Goal: Transaction & Acquisition: Purchase product/service

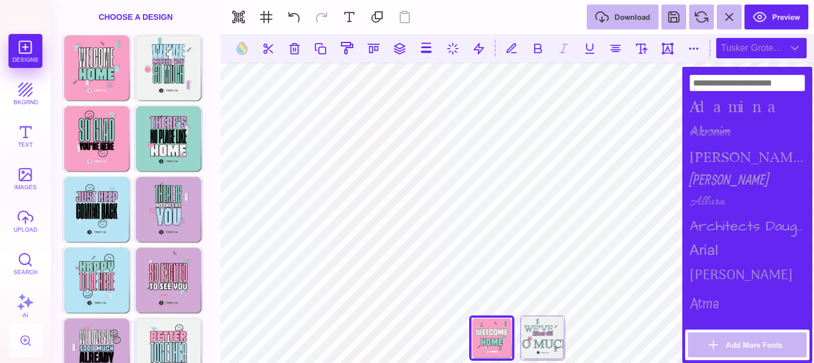
scroll to position [1455, 0]
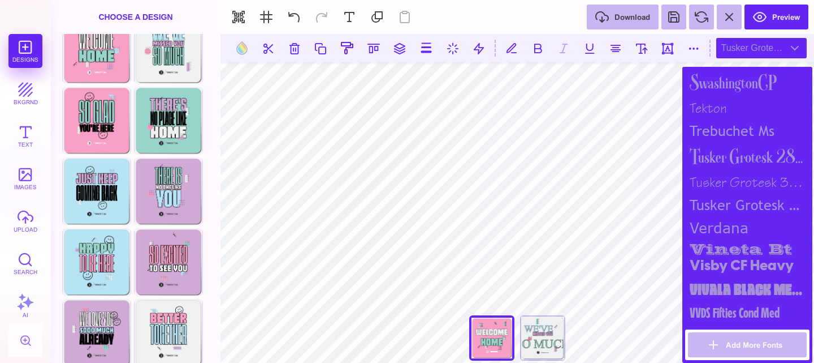
click at [716, 249] on div "vineta bt" at bounding box center [747, 247] width 124 height 16
click at [719, 269] on div "Visby CF Heavy" at bounding box center [747, 266] width 124 height 23
click at [718, 281] on div "Vivala Black Medium" at bounding box center [747, 289] width 124 height 24
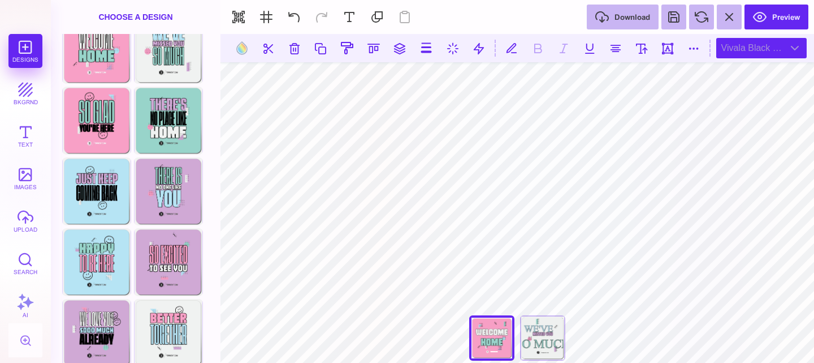
click at [748, 49] on div "Vivala Black Medium" at bounding box center [762, 48] width 90 height 20
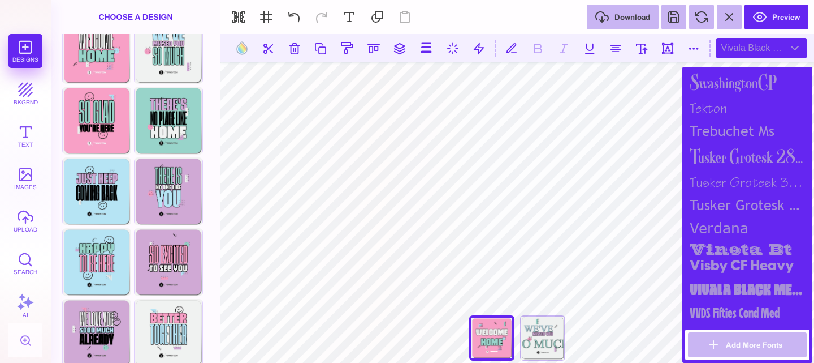
click at [726, 285] on div "Vivala Black Medium" at bounding box center [747, 289] width 124 height 24
click at [726, 268] on div "Visby CF Heavy" at bounding box center [747, 266] width 124 height 23
click at [723, 285] on div "Vivala Black Medium" at bounding box center [747, 289] width 124 height 24
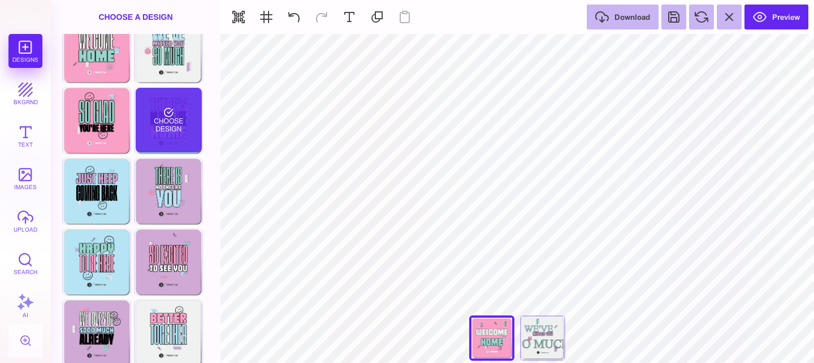
scroll to position [0, 0]
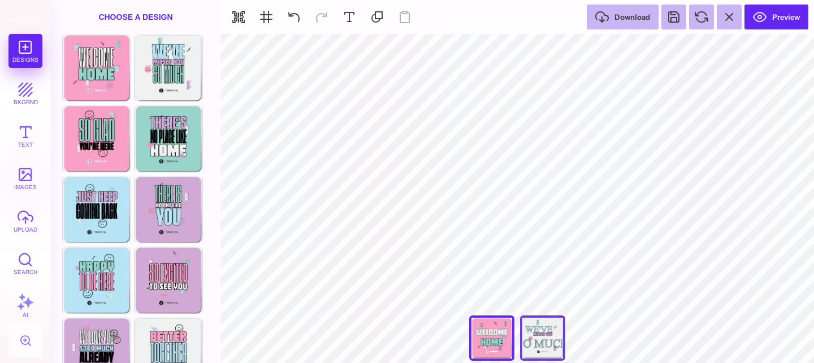
type input "#B5E2F4"
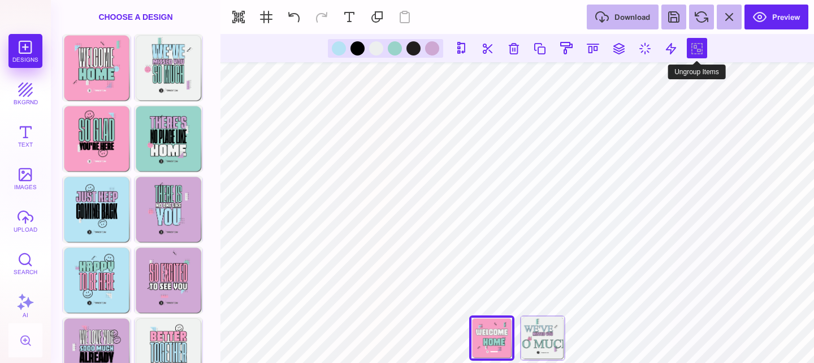
click at [696, 53] on button at bounding box center [697, 48] width 20 height 20
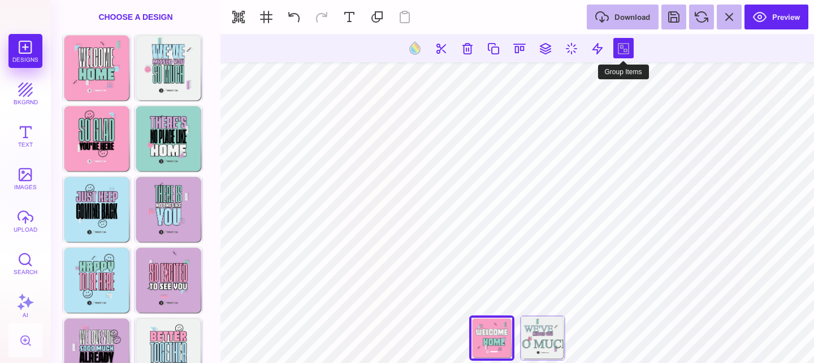
click at [624, 46] on button at bounding box center [624, 48] width 20 height 20
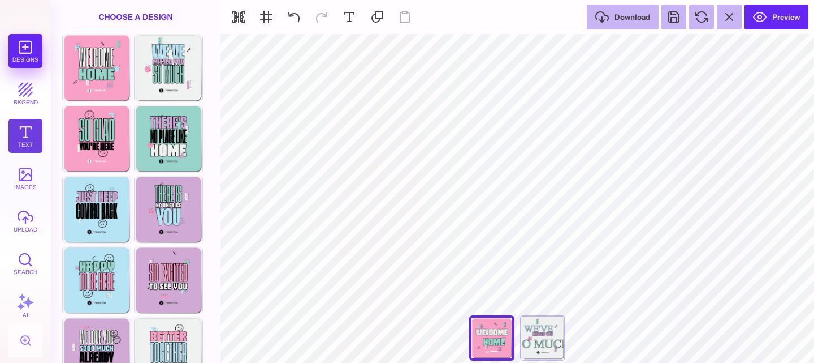
click at [24, 127] on button "Text" at bounding box center [25, 136] width 34 height 34
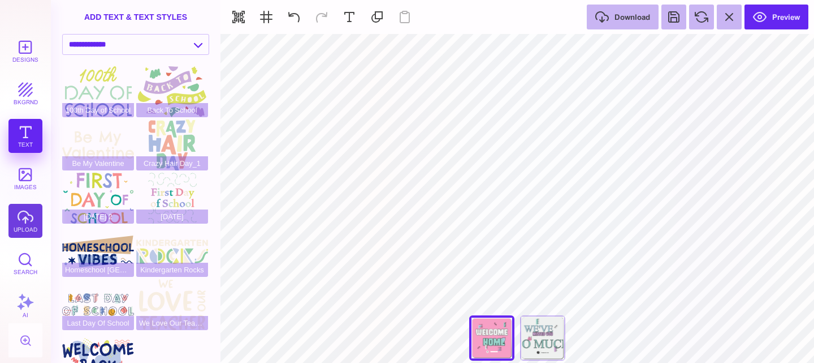
click at [20, 219] on button "upload" at bounding box center [25, 221] width 34 height 34
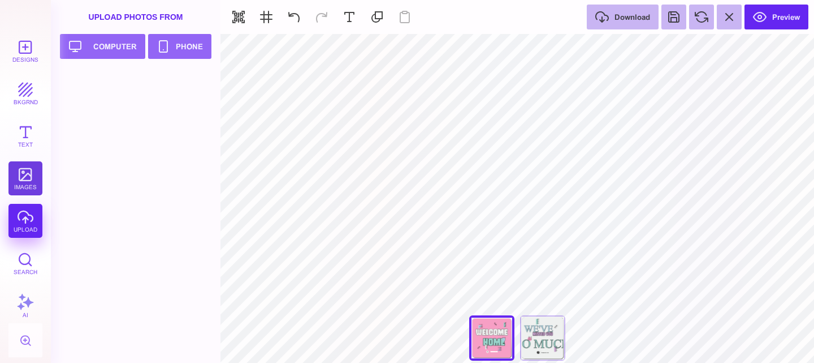
click at [21, 187] on button "images" at bounding box center [25, 178] width 34 height 34
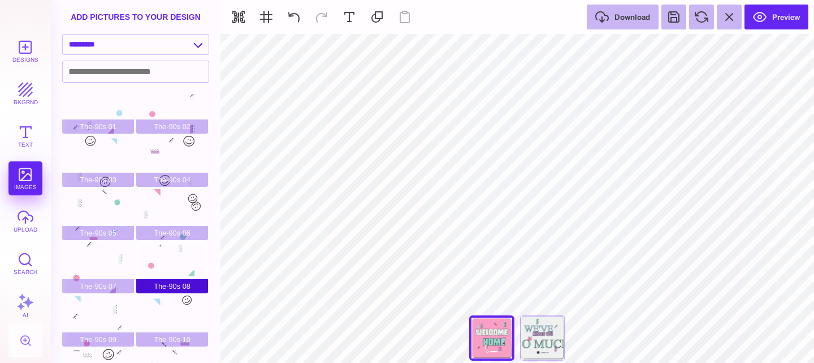
scroll to position [14, 0]
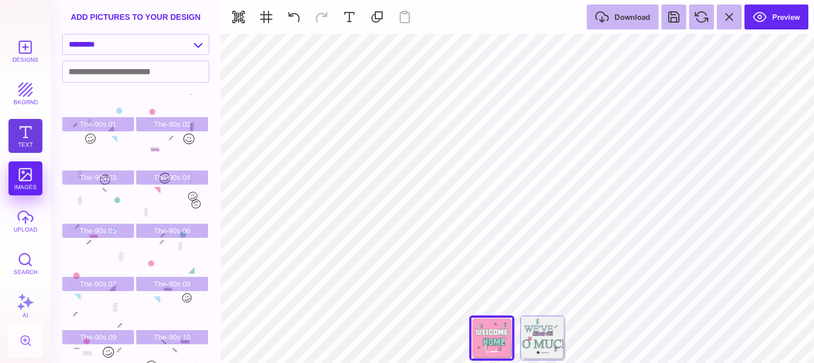
click at [23, 132] on button "Text" at bounding box center [25, 136] width 34 height 34
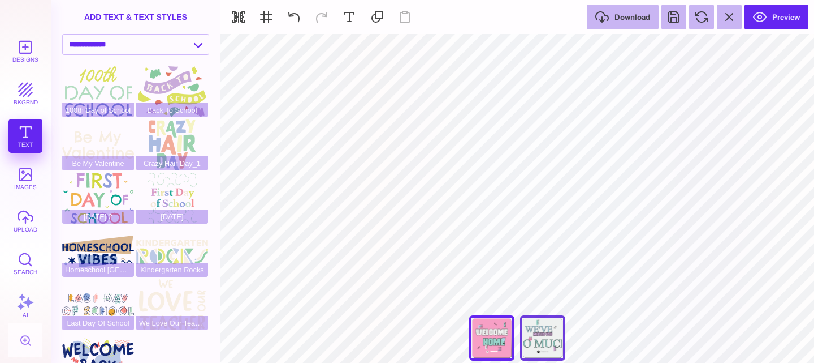
click at [549, 331] on div "We Missed You So Much" at bounding box center [542, 337] width 45 height 45
click at [503, 338] on div "Welcome Home" at bounding box center [491, 337] width 45 height 45
type input "****"
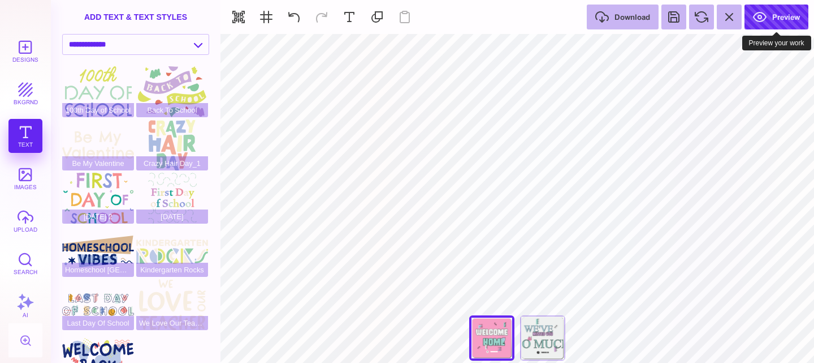
click at [756, 18] on button "Preview" at bounding box center [777, 17] width 64 height 25
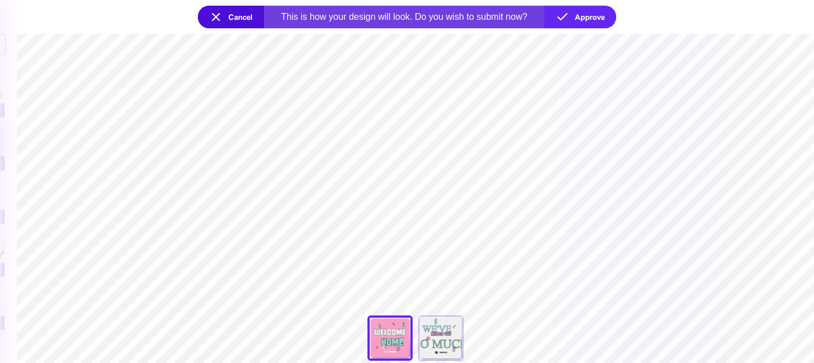
click at [239, 19] on button "Cancel" at bounding box center [231, 17] width 66 height 23
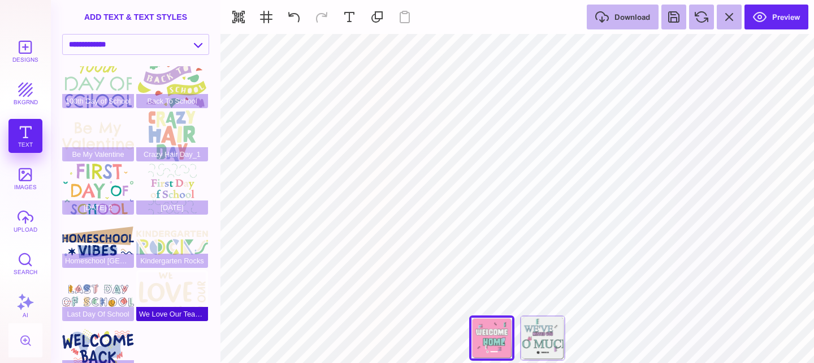
scroll to position [0, 0]
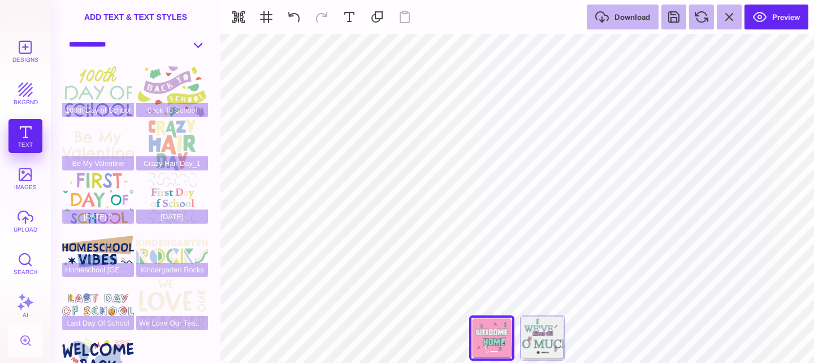
click at [114, 44] on select "**********" at bounding box center [136, 44] width 146 height 20
select select "**********"
click at [63, 34] on select "**********" at bounding box center [136, 44] width 146 height 20
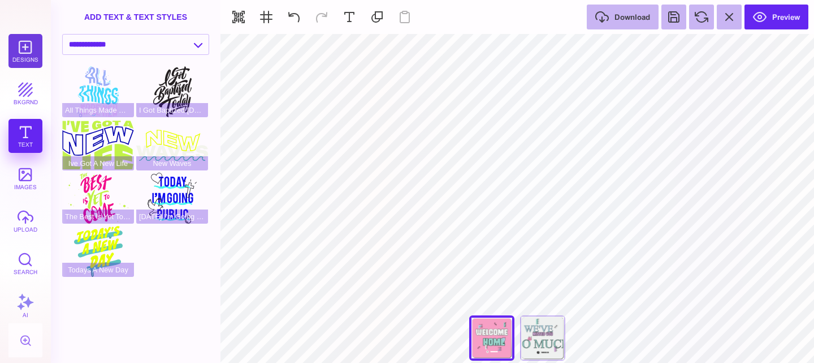
click at [25, 61] on button "Designs" at bounding box center [25, 51] width 34 height 34
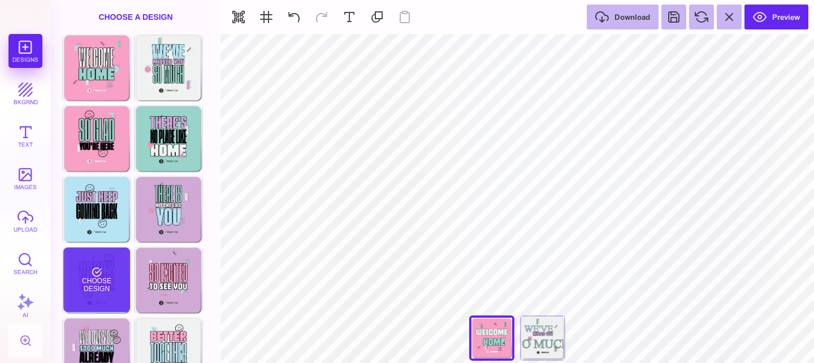
click at [97, 276] on div "Choose Design" at bounding box center [96, 279] width 66 height 64
type input "****"
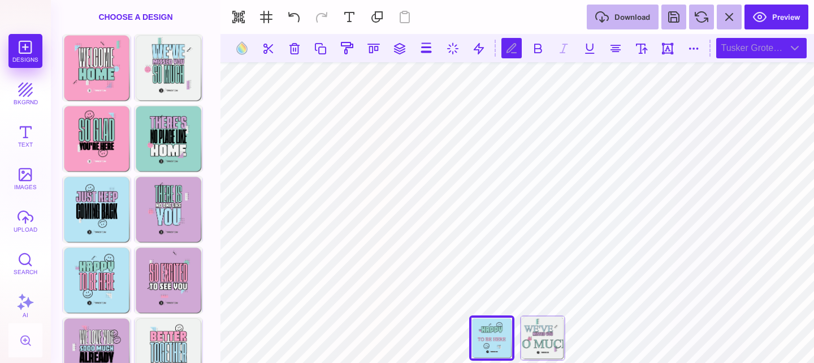
click at [749, 53] on div "Tusker Grotesk 2800 Super" at bounding box center [762, 48] width 90 height 20
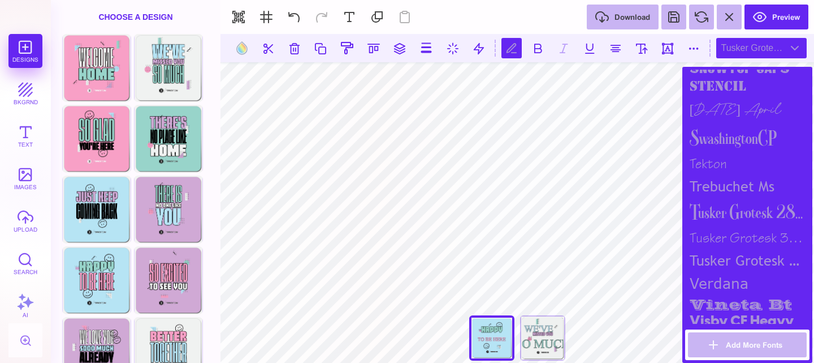
scroll to position [1455, 0]
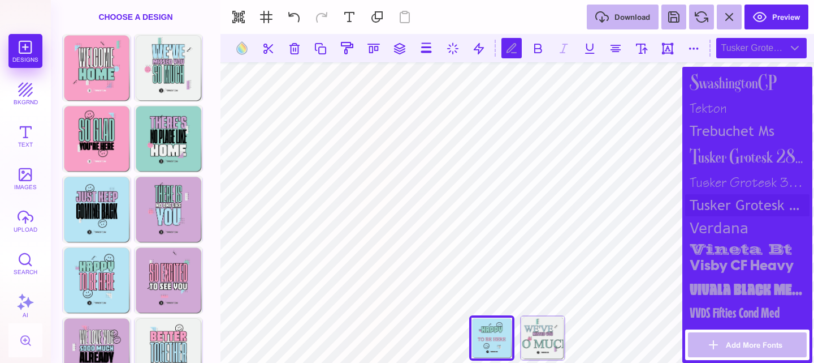
click at [736, 199] on div "Tusker Grotesk 4800 Super" at bounding box center [747, 205] width 124 height 22
click at [736, 188] on div "Tusker Grotesk 3700 Bold" at bounding box center [747, 182] width 124 height 23
click at [736, 157] on div "Tusker Grotesk 2800 Super" at bounding box center [747, 156] width 124 height 29
click at [737, 124] on div "trebuchet ms" at bounding box center [747, 131] width 124 height 22
click at [738, 149] on div "Tusker Grotesk 2800 Super" at bounding box center [747, 156] width 124 height 29
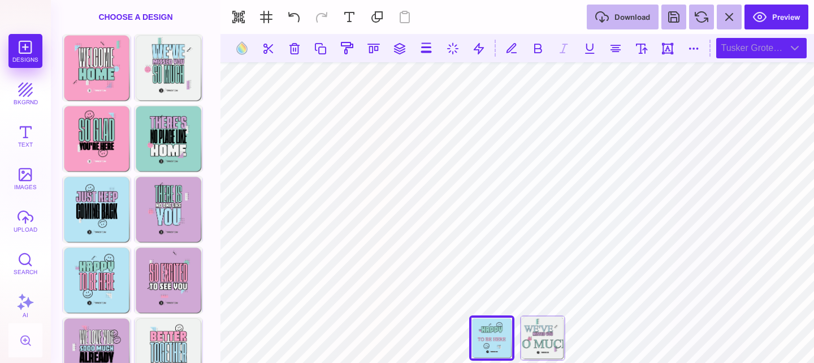
click at [774, 48] on div "Tusker Grotesk 2800 Super" at bounding box center [762, 48] width 90 height 20
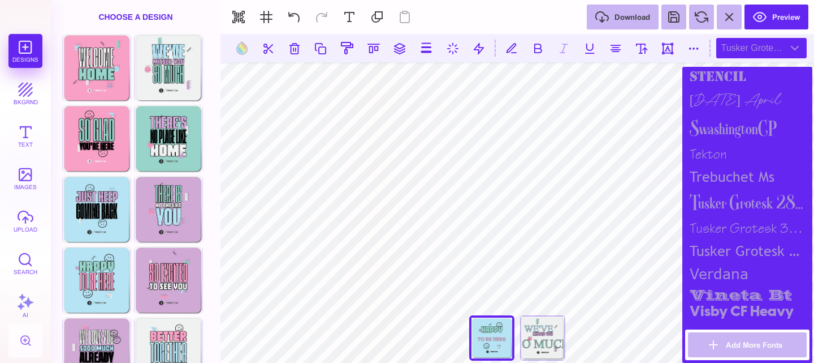
scroll to position [1391, 0]
click at [722, 261] on div "Tusker Grotesk 4800 Super" at bounding box center [747, 250] width 124 height 22
click at [732, 239] on div "Tusker Grotesk 3700 Bold" at bounding box center [747, 227] width 124 height 23
click at [737, 216] on div "Tusker Grotesk 2800 Super" at bounding box center [747, 201] width 124 height 29
click at [721, 186] on div "trebuchet ms" at bounding box center [747, 176] width 124 height 22
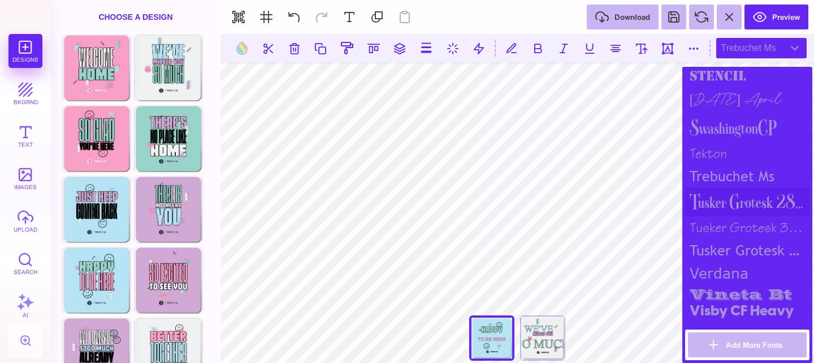
click at [718, 205] on div "Tusker Grotesk 2800 Super" at bounding box center [747, 201] width 124 height 29
click at [716, 236] on div "Tusker Grotesk 3700 Bold" at bounding box center [747, 227] width 124 height 23
click at [718, 254] on div "Tusker Grotesk 4800 Super" at bounding box center [747, 250] width 124 height 22
click at [717, 261] on div "Tusker Grotesk 4800 Super" at bounding box center [747, 250] width 124 height 22
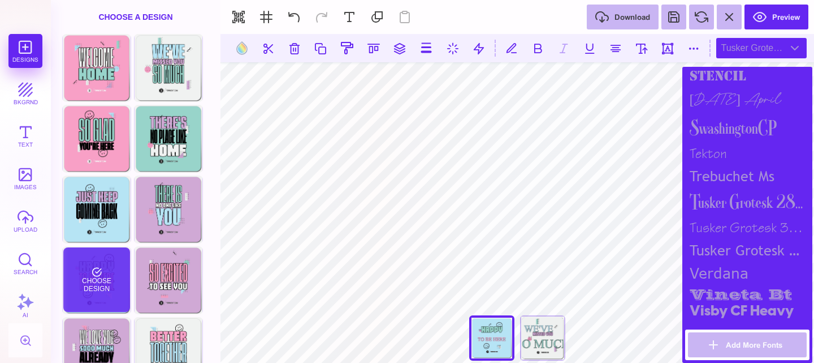
click at [103, 281] on div "Choose Design" at bounding box center [96, 279] width 66 height 64
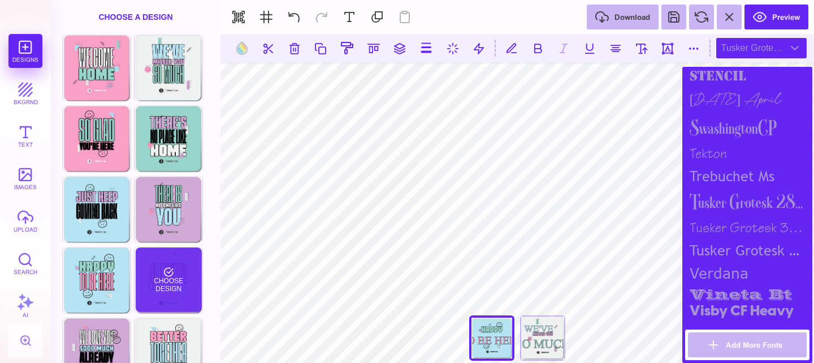
click at [153, 284] on div "Choose Design" at bounding box center [169, 279] width 66 height 64
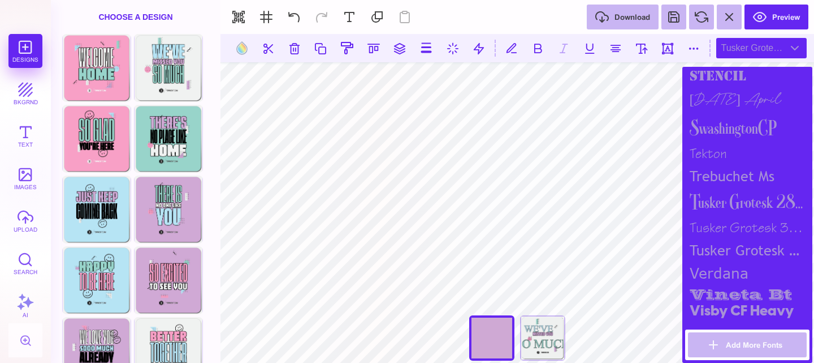
type input "#EFF1F0"
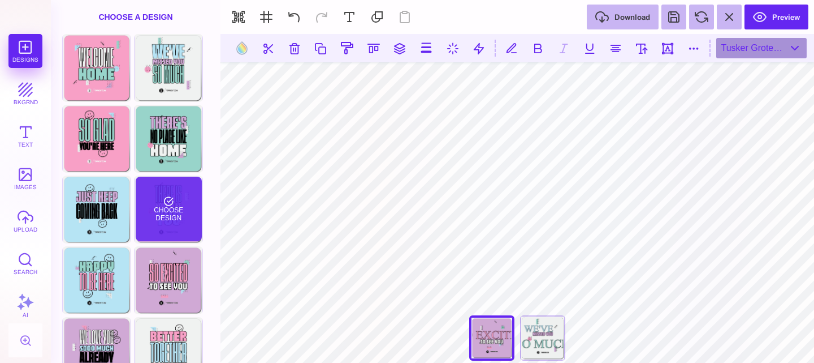
click at [174, 199] on div "Choose Design" at bounding box center [169, 208] width 66 height 64
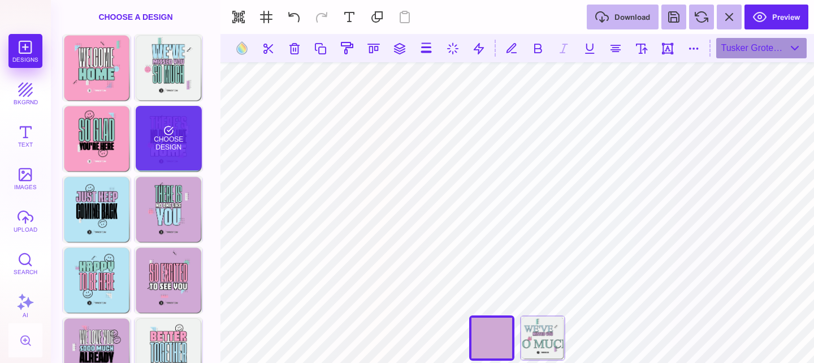
click at [166, 136] on div "Choose Design" at bounding box center [169, 138] width 66 height 64
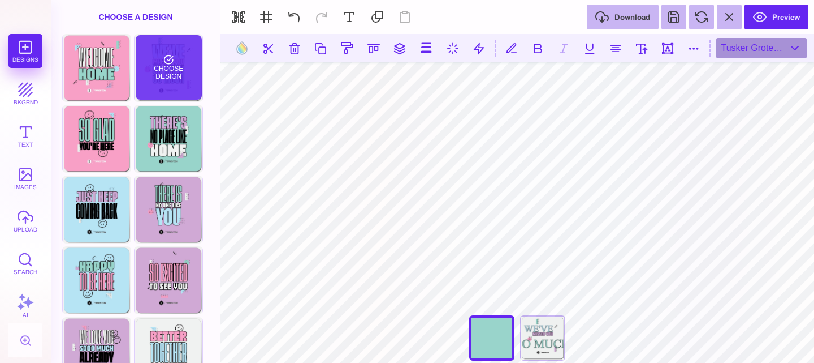
click at [165, 71] on div "Choose Design" at bounding box center [169, 67] width 66 height 64
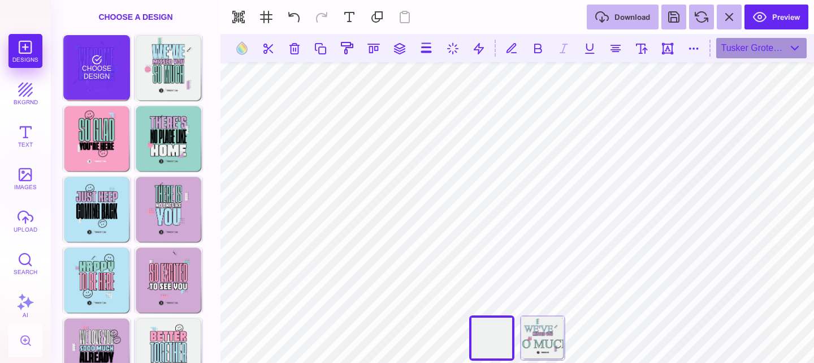
click at [95, 58] on div "Choose Design" at bounding box center [96, 67] width 66 height 64
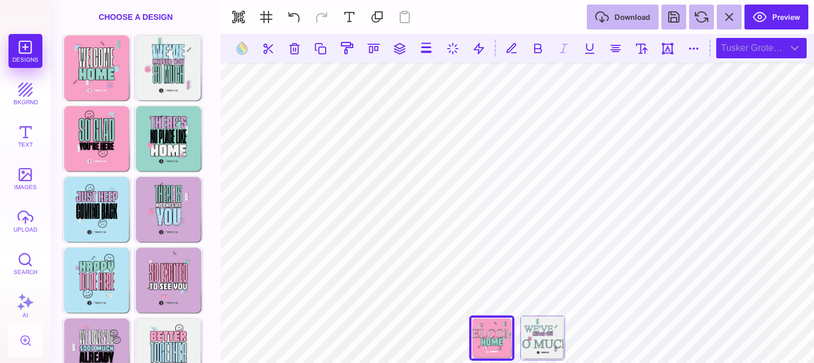
click at [777, 44] on div "Tusker Grotesk 2800 Super" at bounding box center [762, 48] width 90 height 20
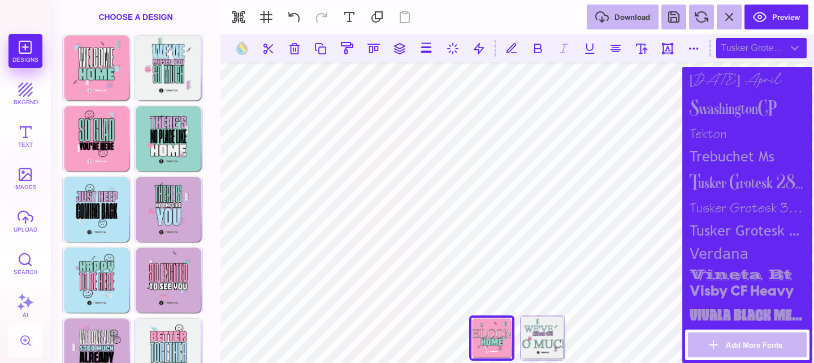
scroll to position [1411, 0]
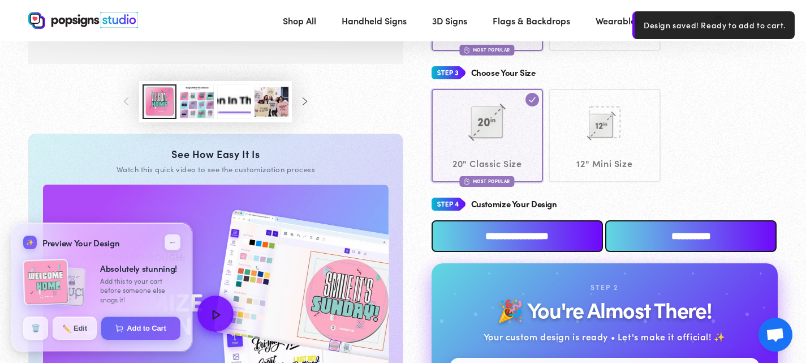
scroll to position [398, 0]
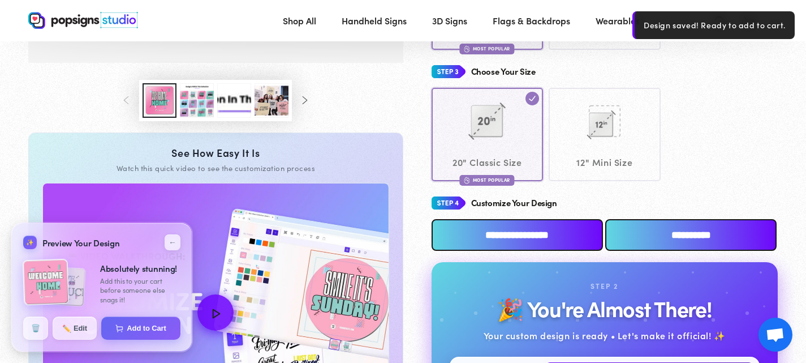
click at [663, 237] on input "**********" at bounding box center [690, 235] width 171 height 32
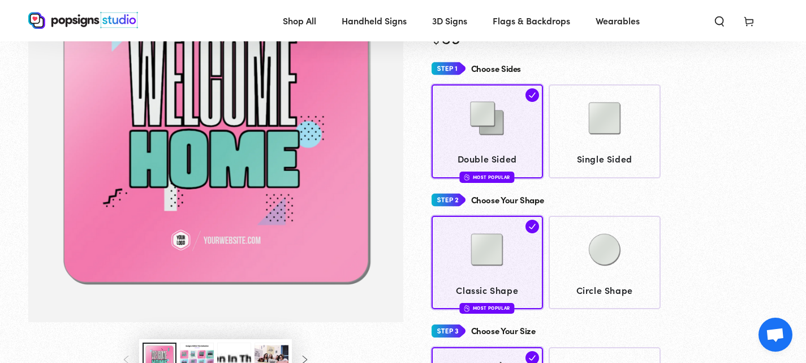
scroll to position [139, 0]
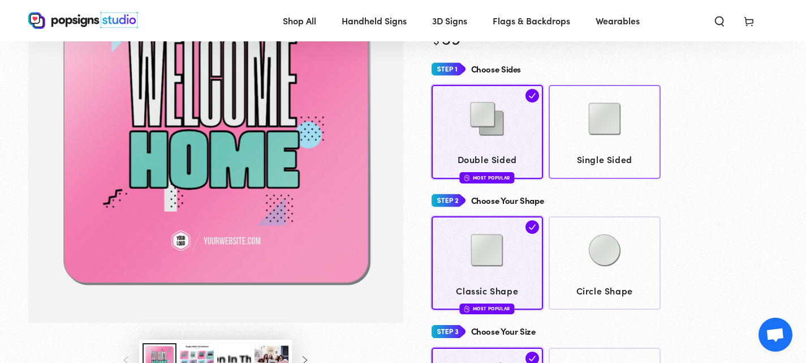
click at [610, 126] on img at bounding box center [604, 118] width 57 height 57
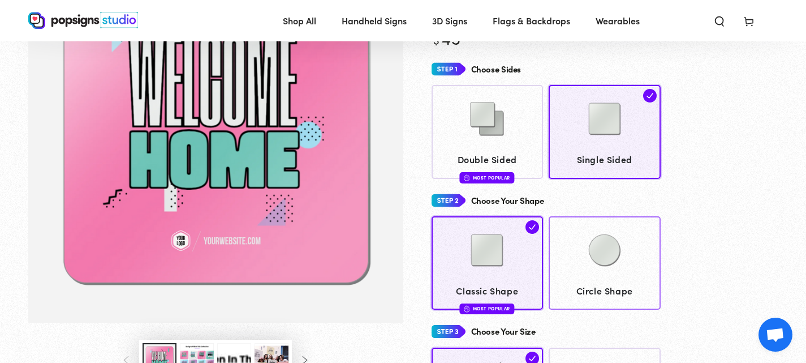
click at [579, 257] on img at bounding box center [604, 250] width 57 height 57
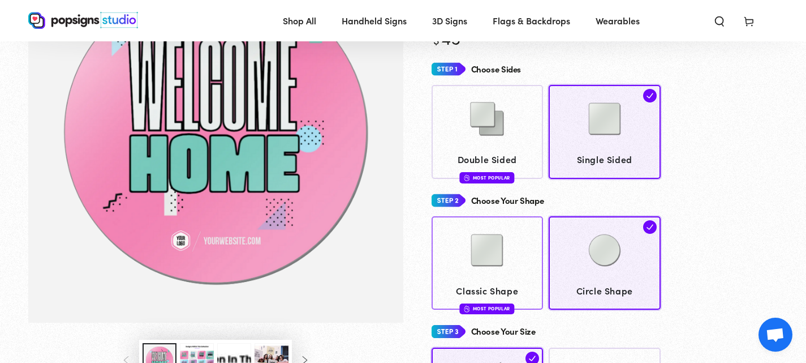
click at [491, 251] on img at bounding box center [487, 250] width 57 height 57
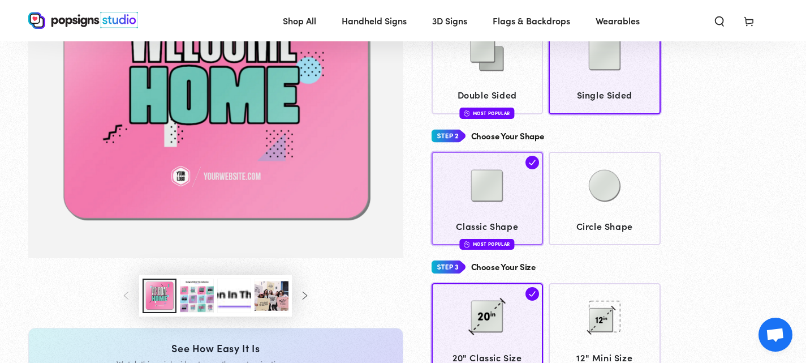
scroll to position [204, 0]
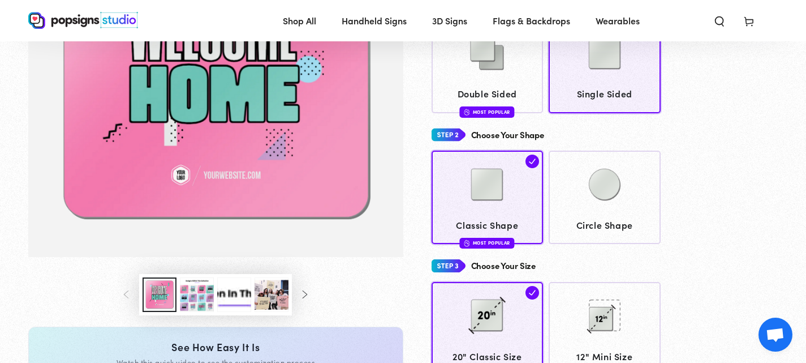
click at [520, 245] on div "Choose Sides Double Sided Most Popular Single Sided Choose Your Shape" at bounding box center [605, 184] width 347 height 382
click at [631, 209] on img at bounding box center [604, 184] width 57 height 57
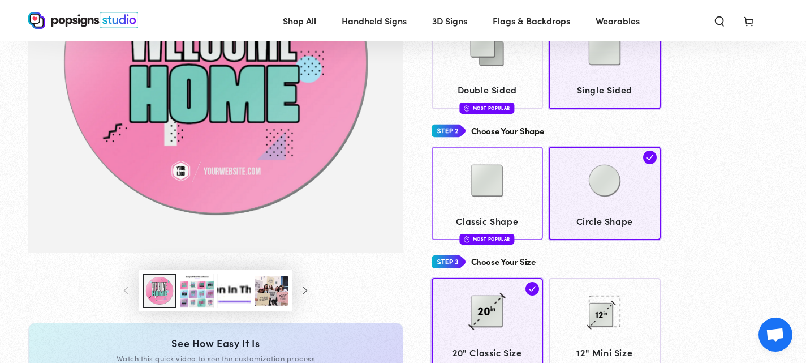
scroll to position [209, 0]
drag, startPoint x: 519, startPoint y: 266, endPoint x: 711, endPoint y: 263, distance: 192.3
click at [711, 263] on div "Choose Your Size" at bounding box center [605, 261] width 347 height 21
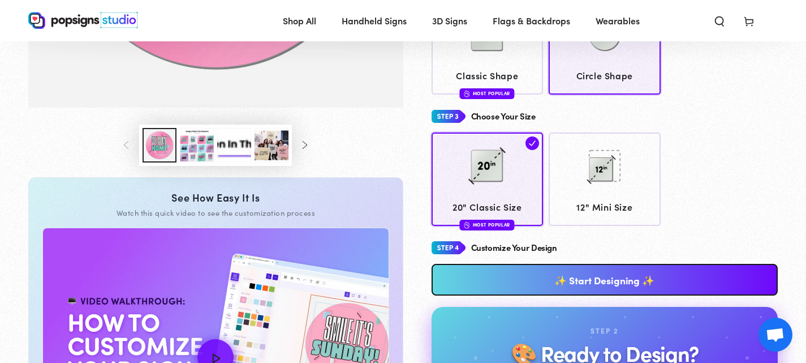
scroll to position [354, 0]
click at [642, 273] on link "✨ Start Designing ✨" at bounding box center [605, 279] width 347 height 32
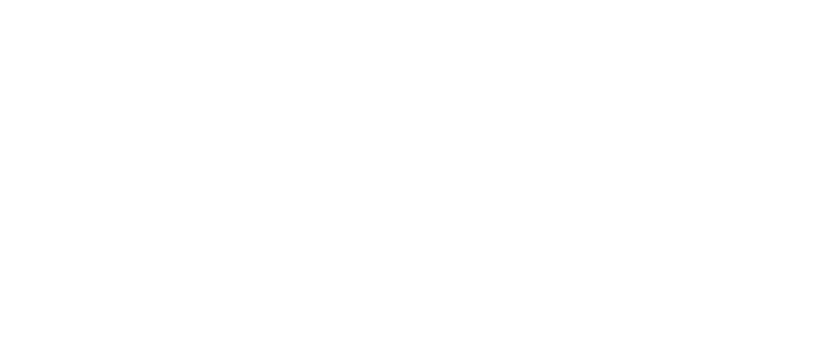
scroll to position [0, 0]
type textarea "An ancient tree with a door leading to a magical world"
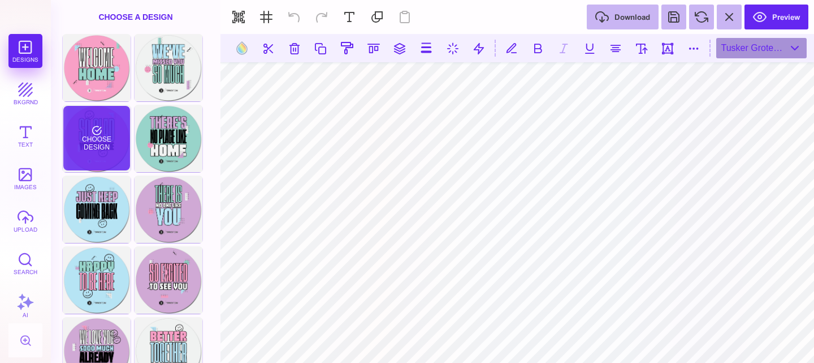
click at [101, 150] on div "Choose Design" at bounding box center [96, 138] width 66 height 64
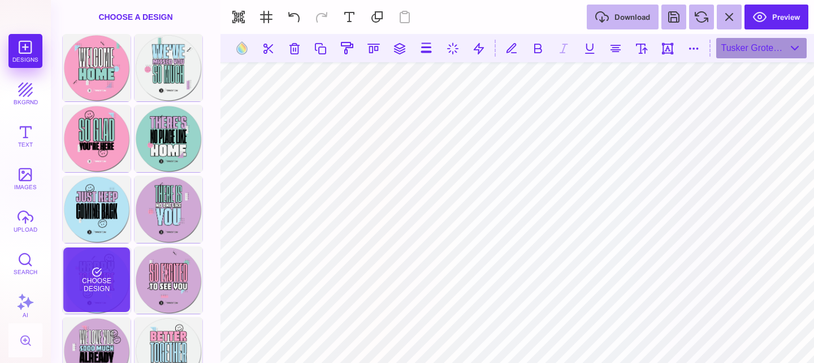
click at [98, 299] on div "Choose Design" at bounding box center [96, 279] width 66 height 64
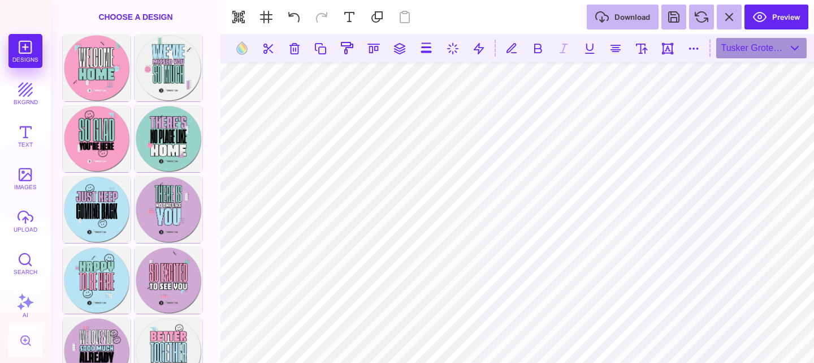
type input "#99D4CB"
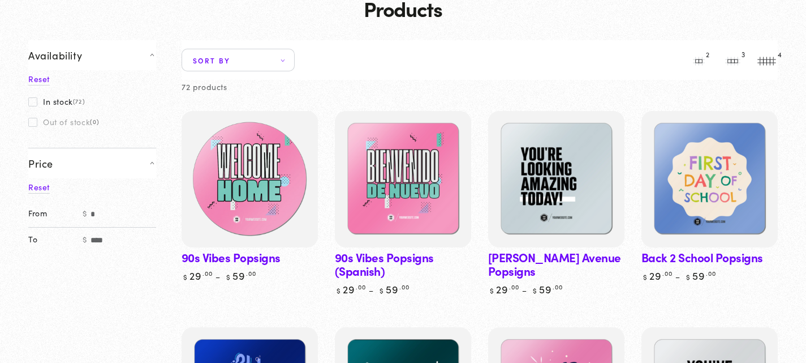
scroll to position [121, 0]
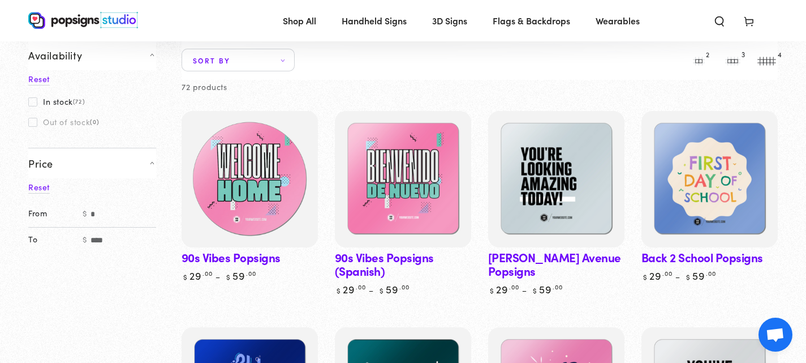
drag, startPoint x: 275, startPoint y: 197, endPoint x: 268, endPoint y: 196, distance: 6.9
click at [268, 196] on img at bounding box center [249, 179] width 140 height 140
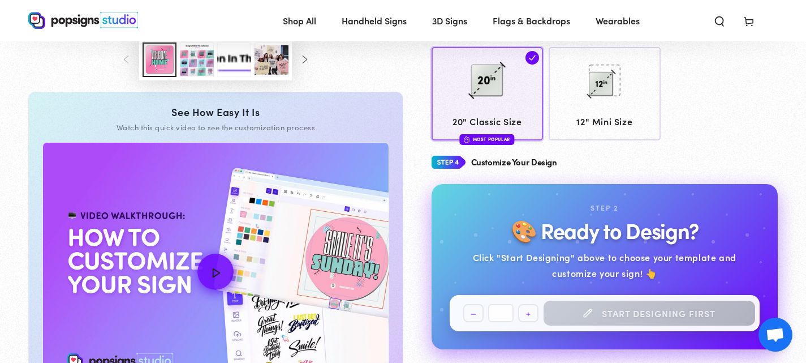
scroll to position [439, 0]
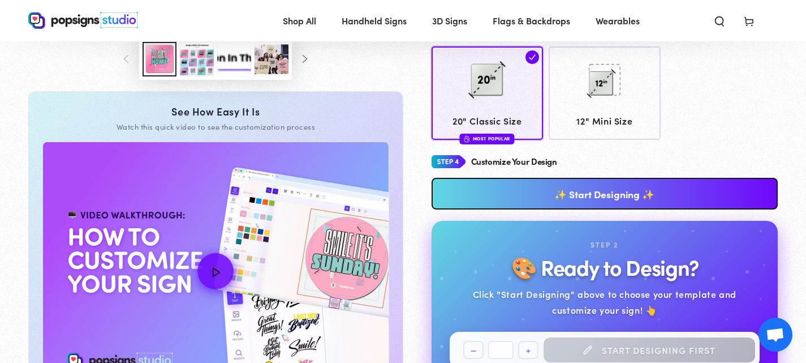
click at [567, 193] on link "✨ Start Designing ✨" at bounding box center [605, 194] width 347 height 32
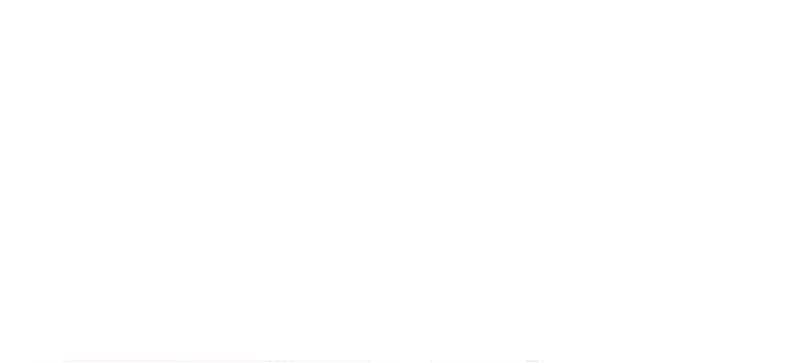
scroll to position [0, 0]
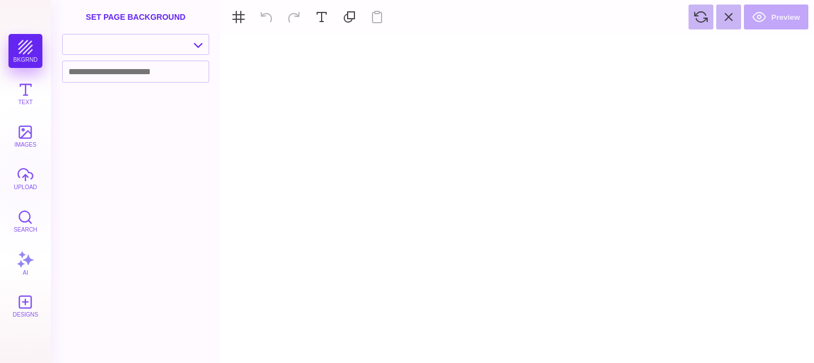
type textarea "An ancient tree with a door leading to a magical world"
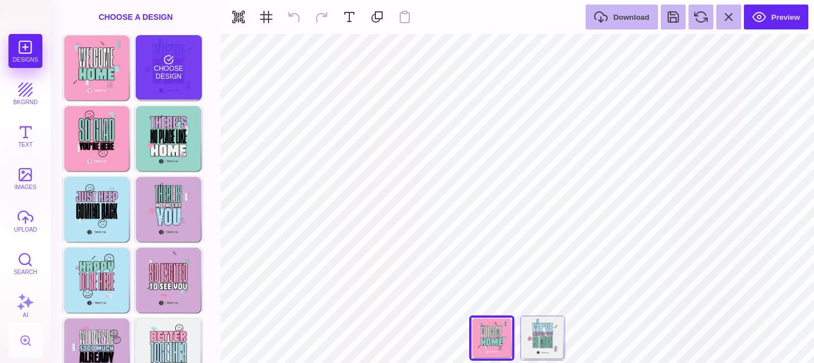
click at [166, 76] on div "Choose Design" at bounding box center [169, 67] width 66 height 64
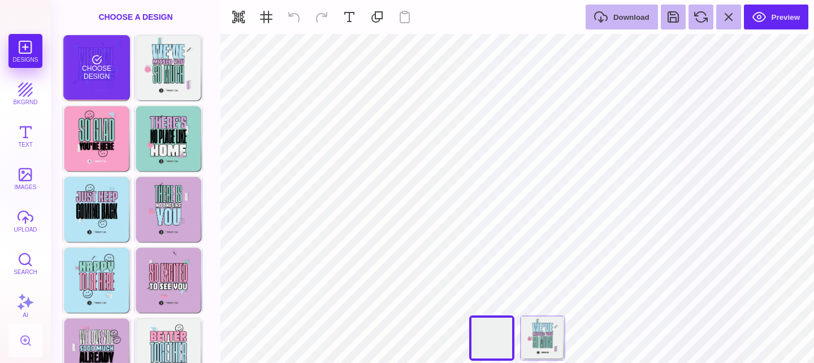
click at [100, 71] on div "Choose Design" at bounding box center [96, 67] width 66 height 64
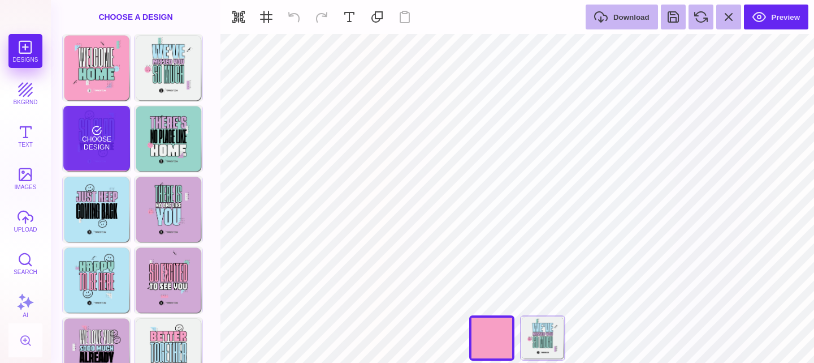
click at [106, 135] on div "Choose Design" at bounding box center [96, 138] width 66 height 64
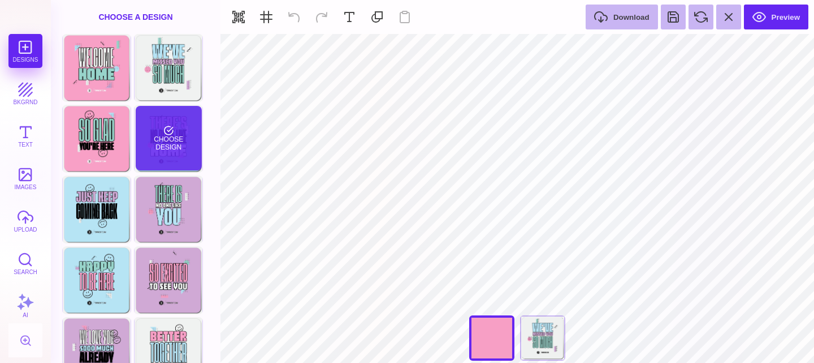
click at [175, 140] on div "Choose Design" at bounding box center [169, 138] width 66 height 64
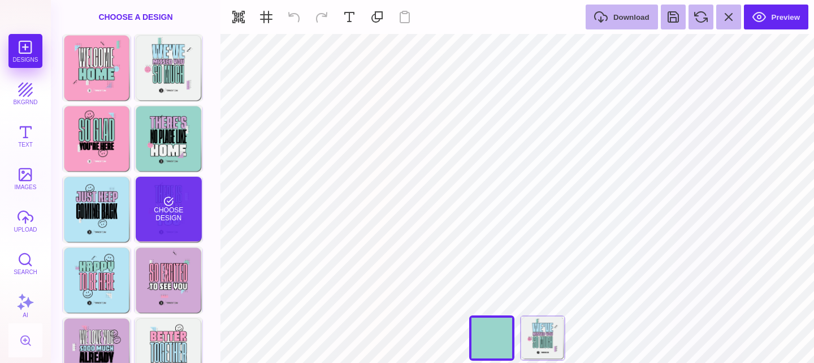
click at [173, 223] on div "Choose Design" at bounding box center [169, 208] width 66 height 64
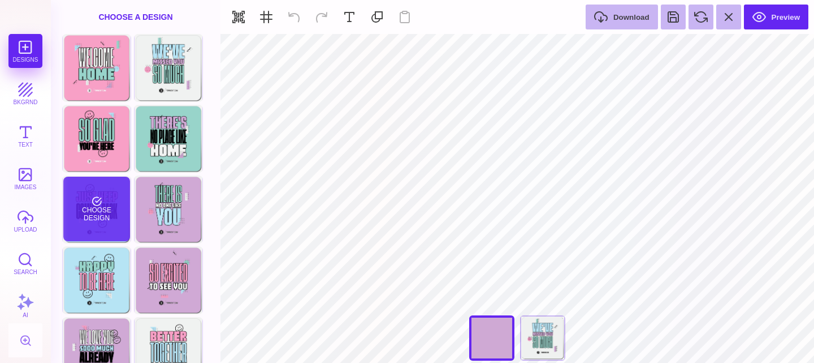
click at [108, 211] on div "Choose Design" at bounding box center [96, 208] width 66 height 64
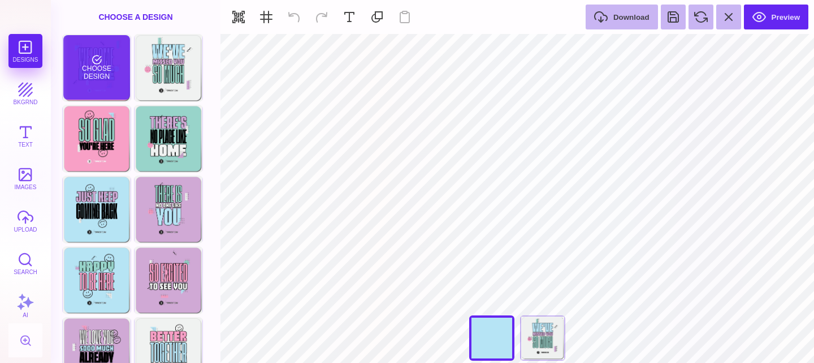
click at [109, 96] on div "Choose Design" at bounding box center [96, 67] width 66 height 64
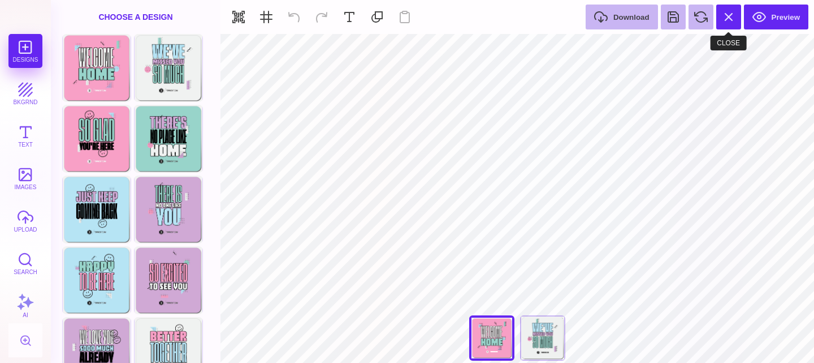
click at [722, 17] on button at bounding box center [729, 17] width 25 height 25
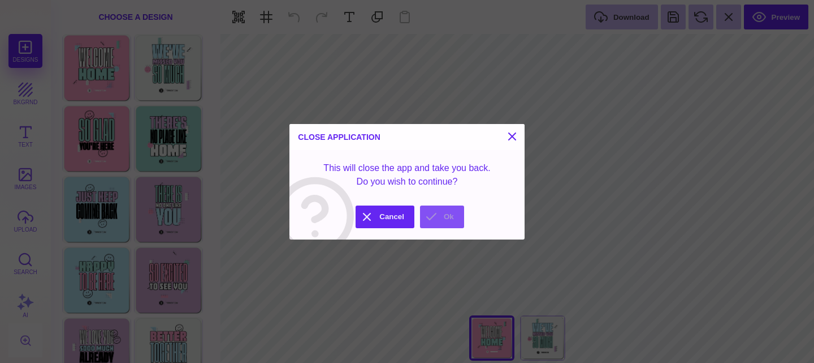
click at [445, 210] on button "Ok" at bounding box center [442, 216] width 44 height 23
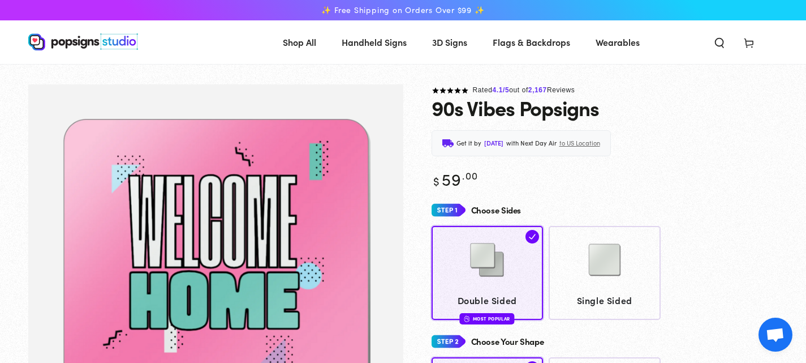
click at [741, 47] on span "Cart" at bounding box center [748, 41] width 29 height 25
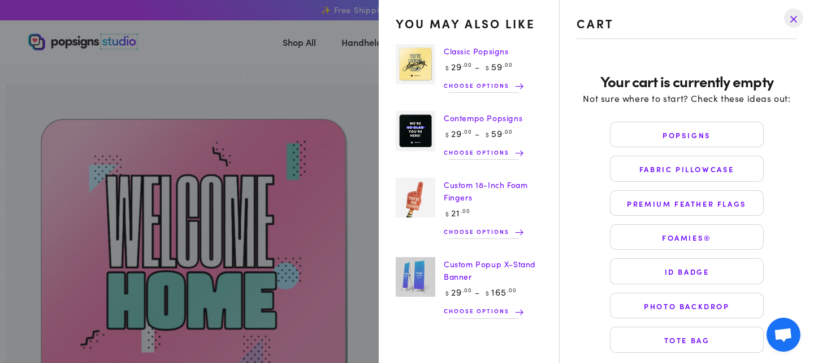
click at [792, 22] on drawer-close-button at bounding box center [793, 18] width 29 height 25
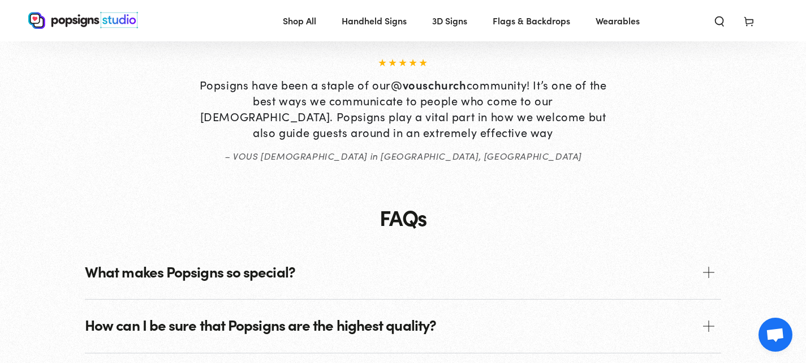
scroll to position [1051, 0]
